Goal: Task Accomplishment & Management: Manage account settings

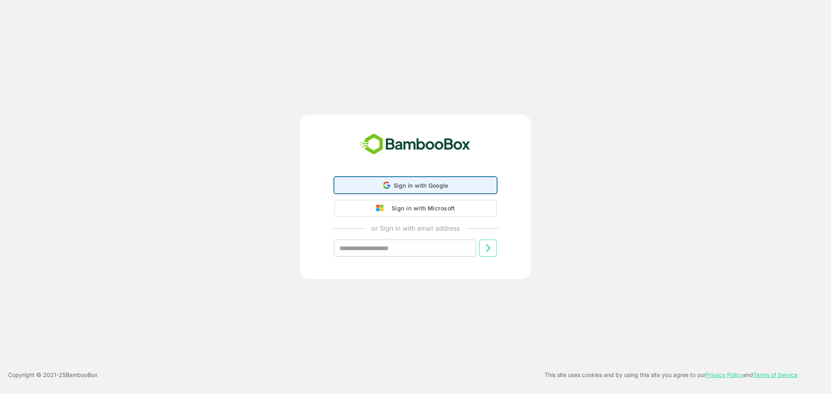
click at [415, 188] on span "Sign in with Google" at bounding box center [421, 185] width 55 height 7
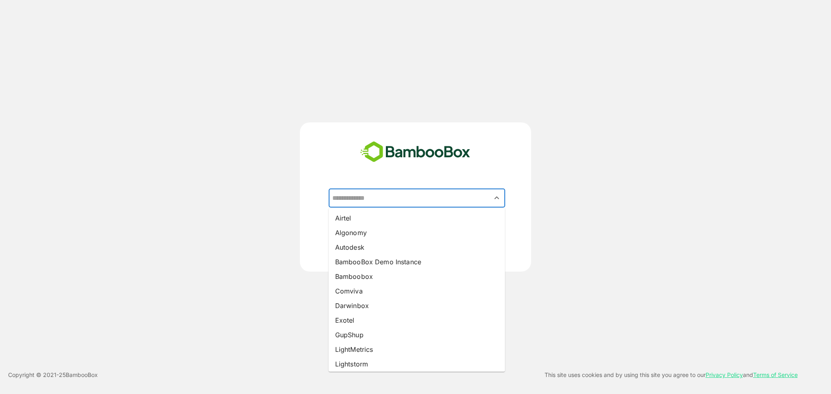
click at [377, 194] on input "text" at bounding box center [416, 198] width 173 height 15
click at [371, 274] on li "Bamboobox" at bounding box center [417, 276] width 177 height 15
type input "*********"
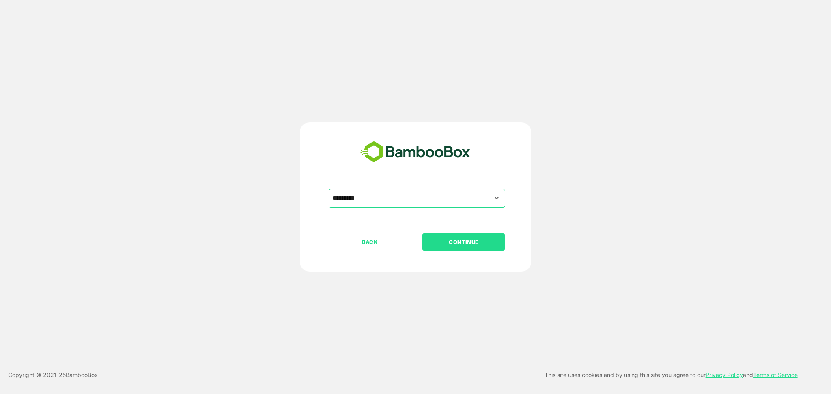
click at [424, 240] on p "CONTINUE" at bounding box center [463, 242] width 81 height 9
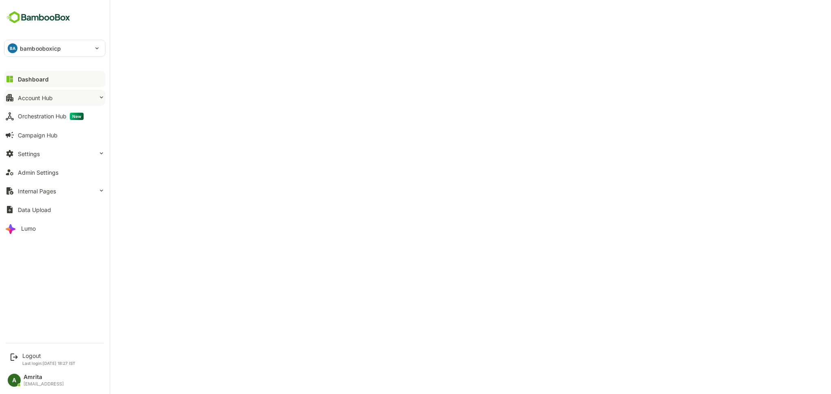
click at [33, 95] on div "Account Hub" at bounding box center [35, 98] width 35 height 7
click at [30, 101] on div "Account Hub" at bounding box center [35, 98] width 35 height 7
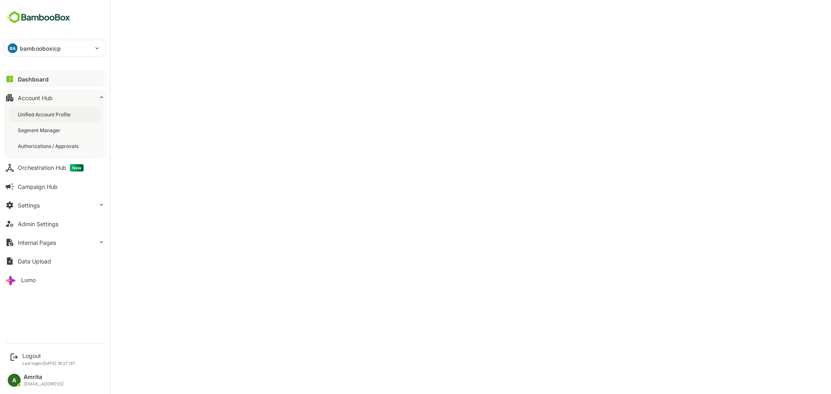
click at [37, 121] on div "Unified Account Profile" at bounding box center [55, 114] width 92 height 15
